Goal: Task Accomplishment & Management: Manage account settings

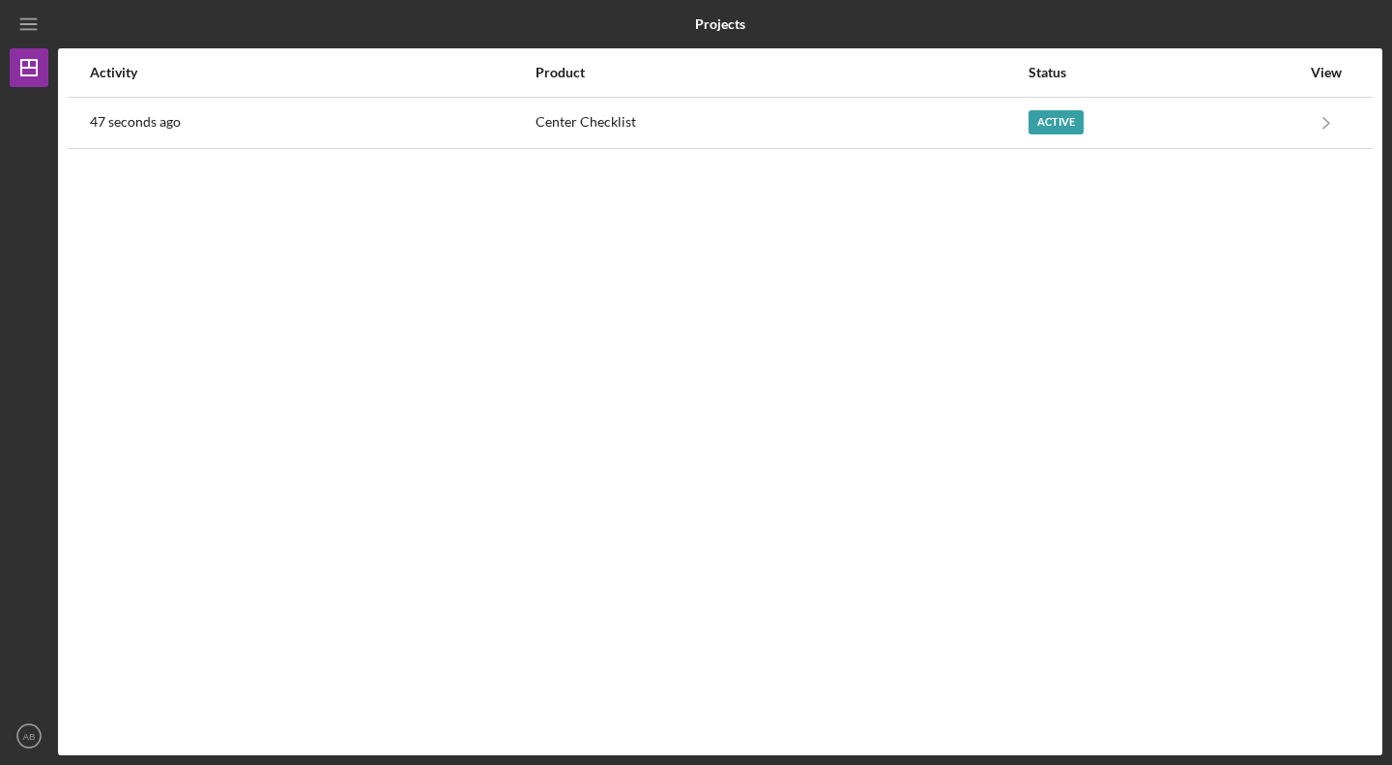
click at [1110, 121] on div "Active" at bounding box center [1165, 123] width 272 height 48
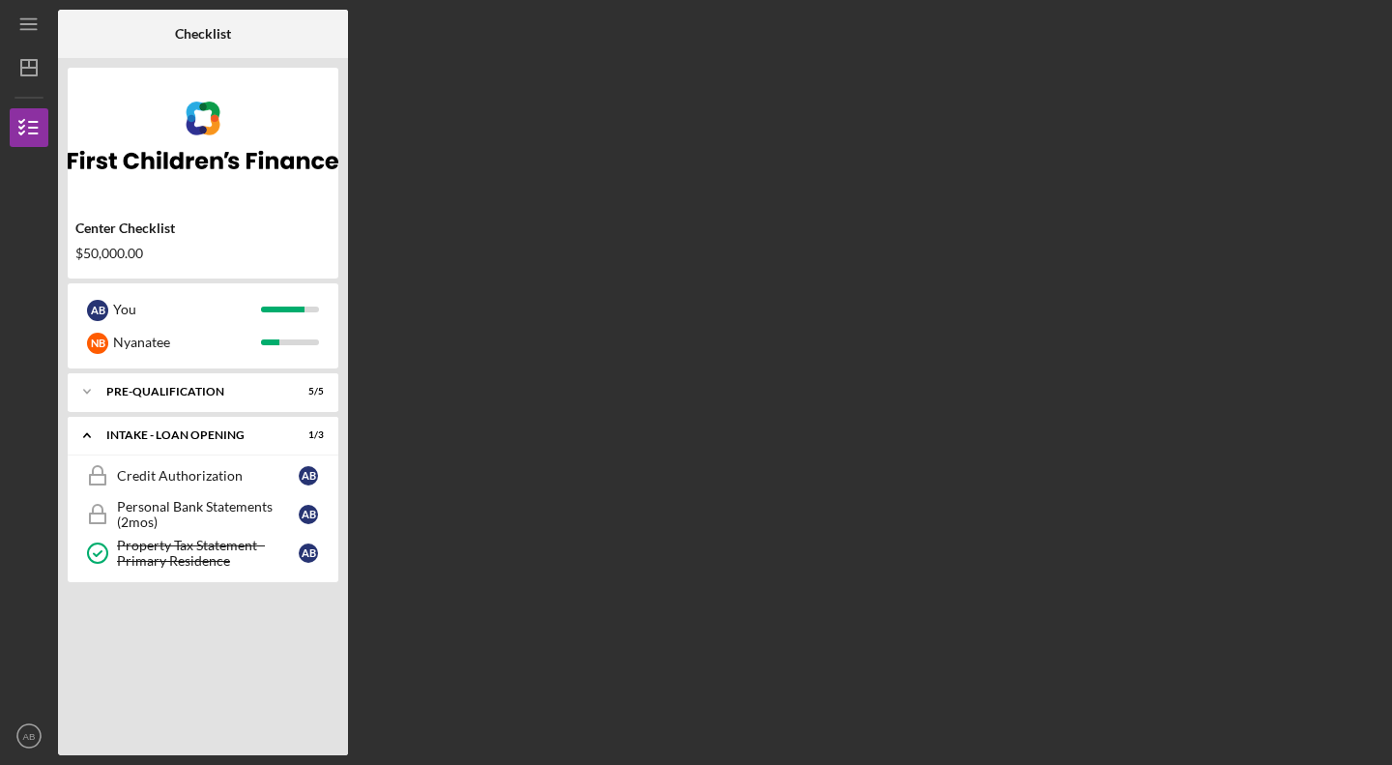
click at [216, 400] on div "Icon/Expander Pre-Qualification 5 / 5" at bounding box center [203, 391] width 271 height 39
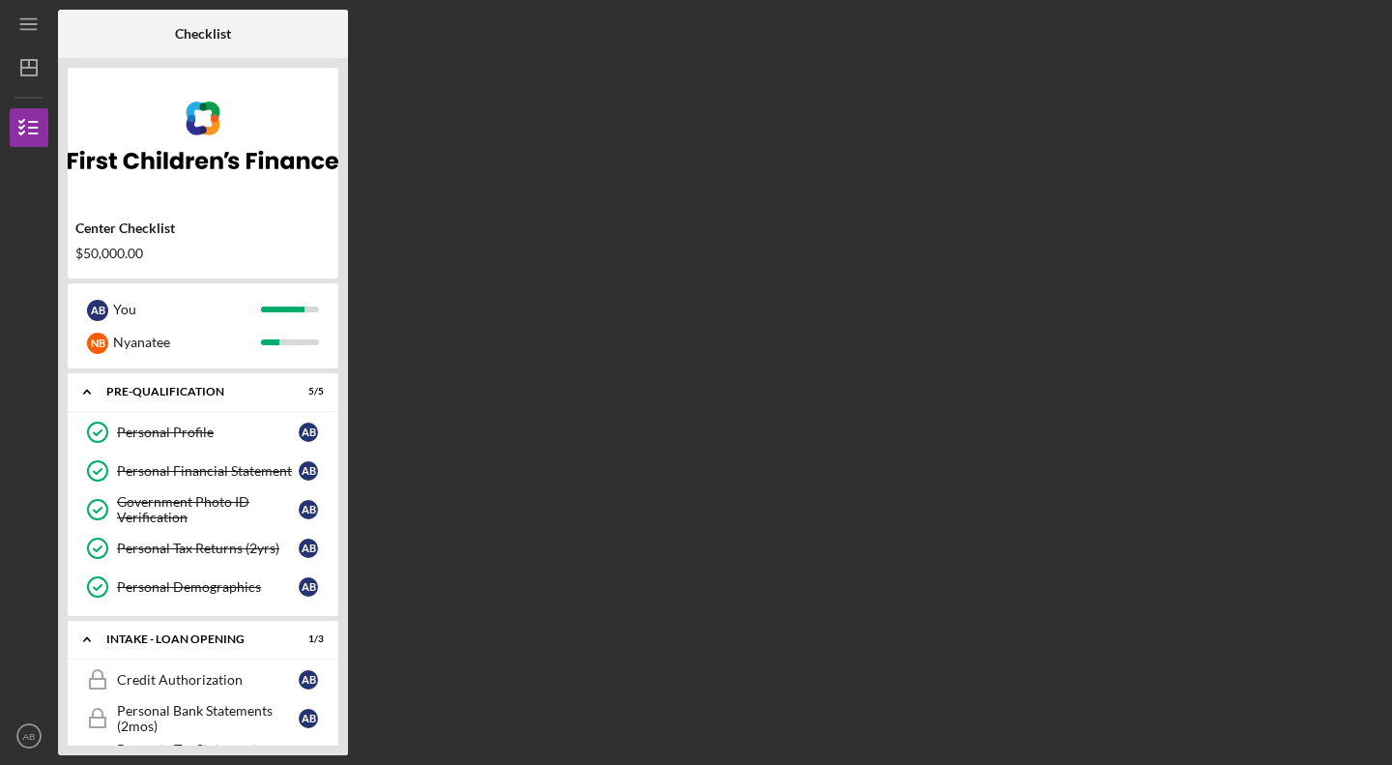
click at [29, 748] on icon "AB" at bounding box center [29, 736] width 39 height 48
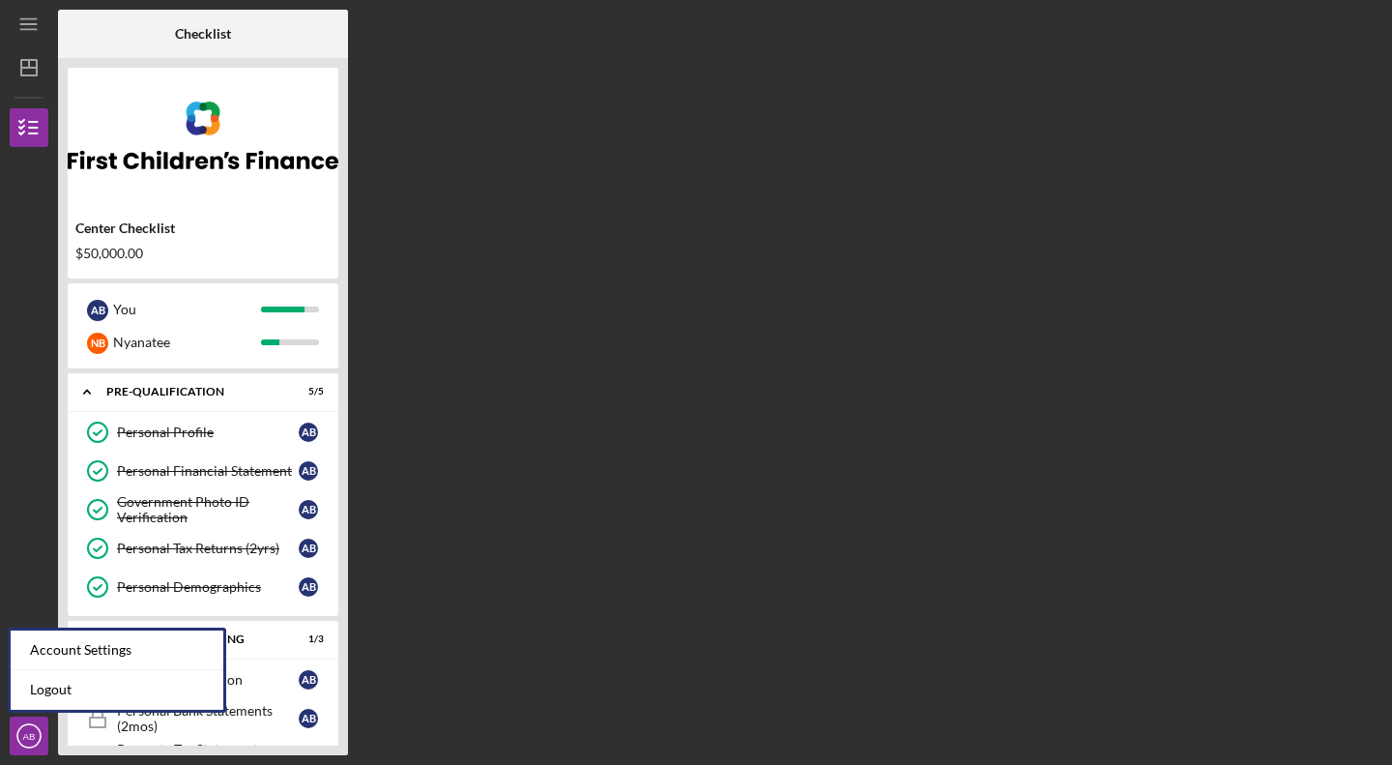
click at [69, 689] on link "Logout" at bounding box center [117, 690] width 213 height 40
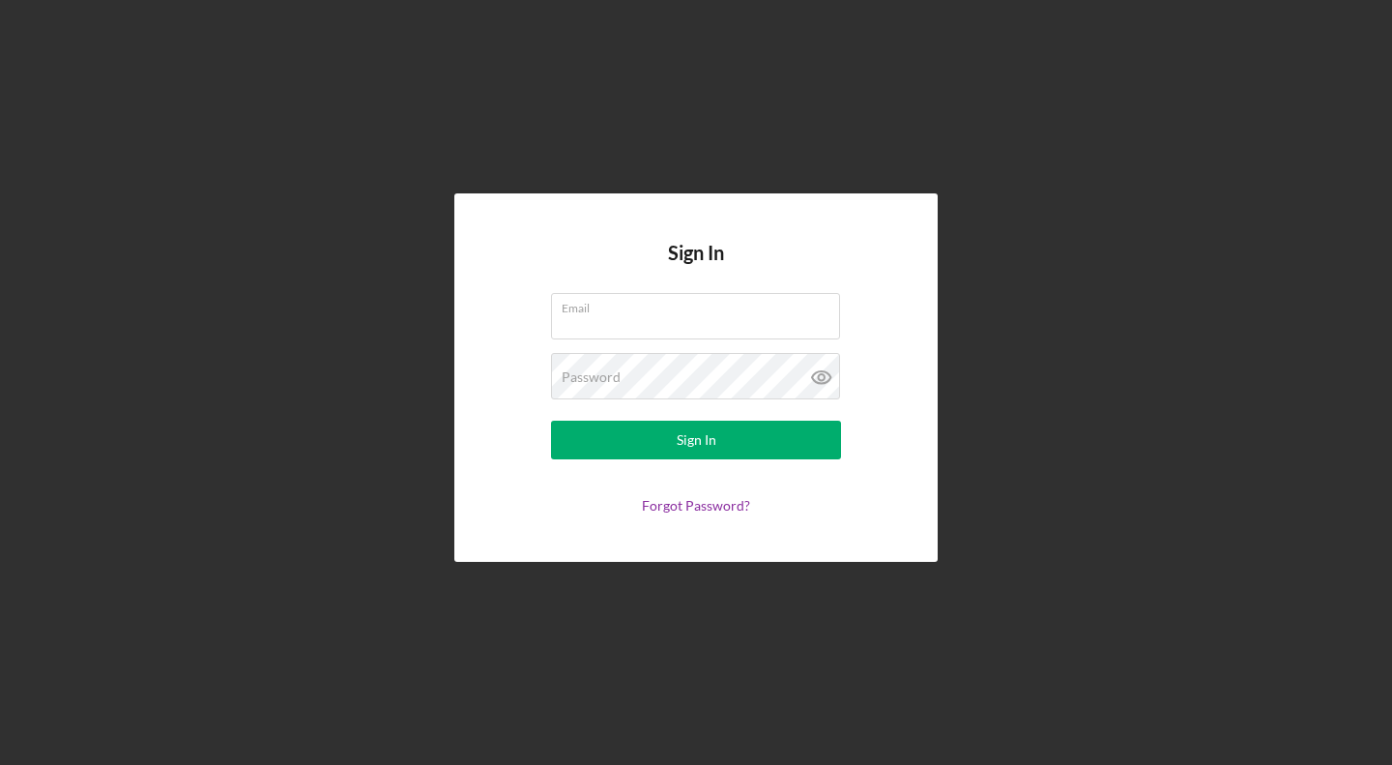
type input "[EMAIL_ADDRESS][DOMAIN_NAME]"
click at [725, 441] on button "Sign In" at bounding box center [696, 440] width 290 height 39
